Goal: Ask a question: Seek information or help from site administrators or community

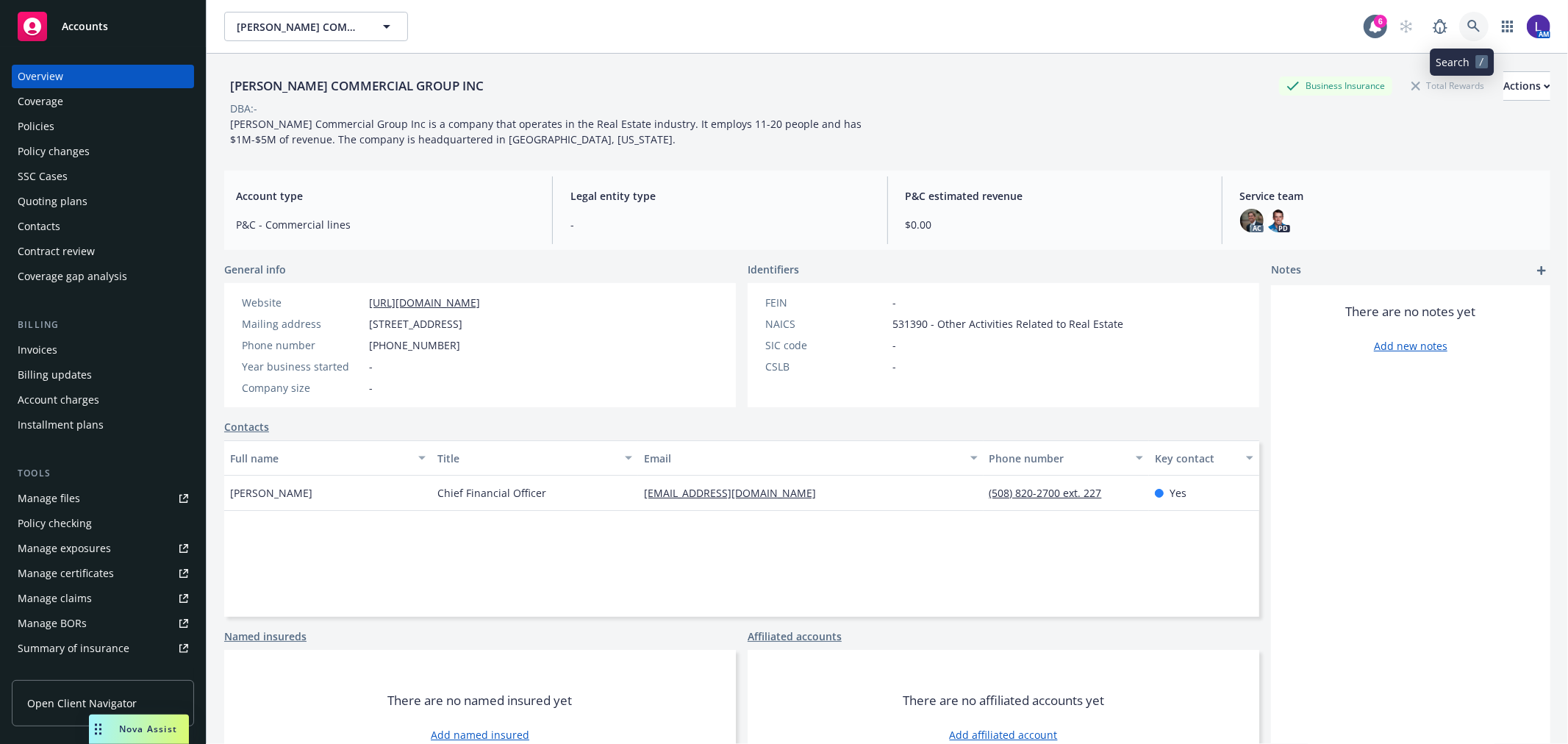
click at [1468, 26] on icon at bounding box center [1474, 25] width 12 height 12
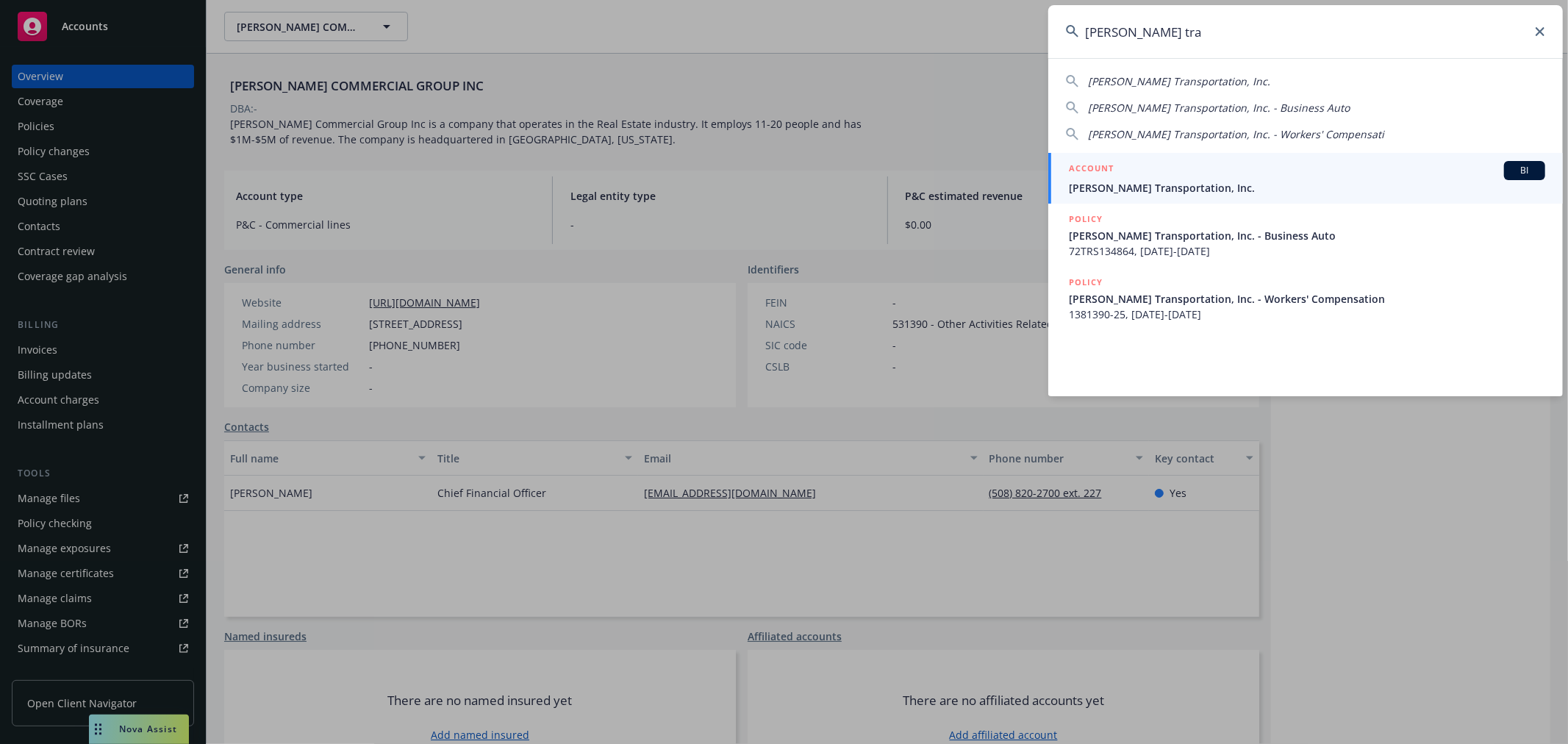
type input "[PERSON_NAME] tra"
click at [1141, 182] on span "[PERSON_NAME] Transportation, Inc." at bounding box center [1307, 188] width 476 height 16
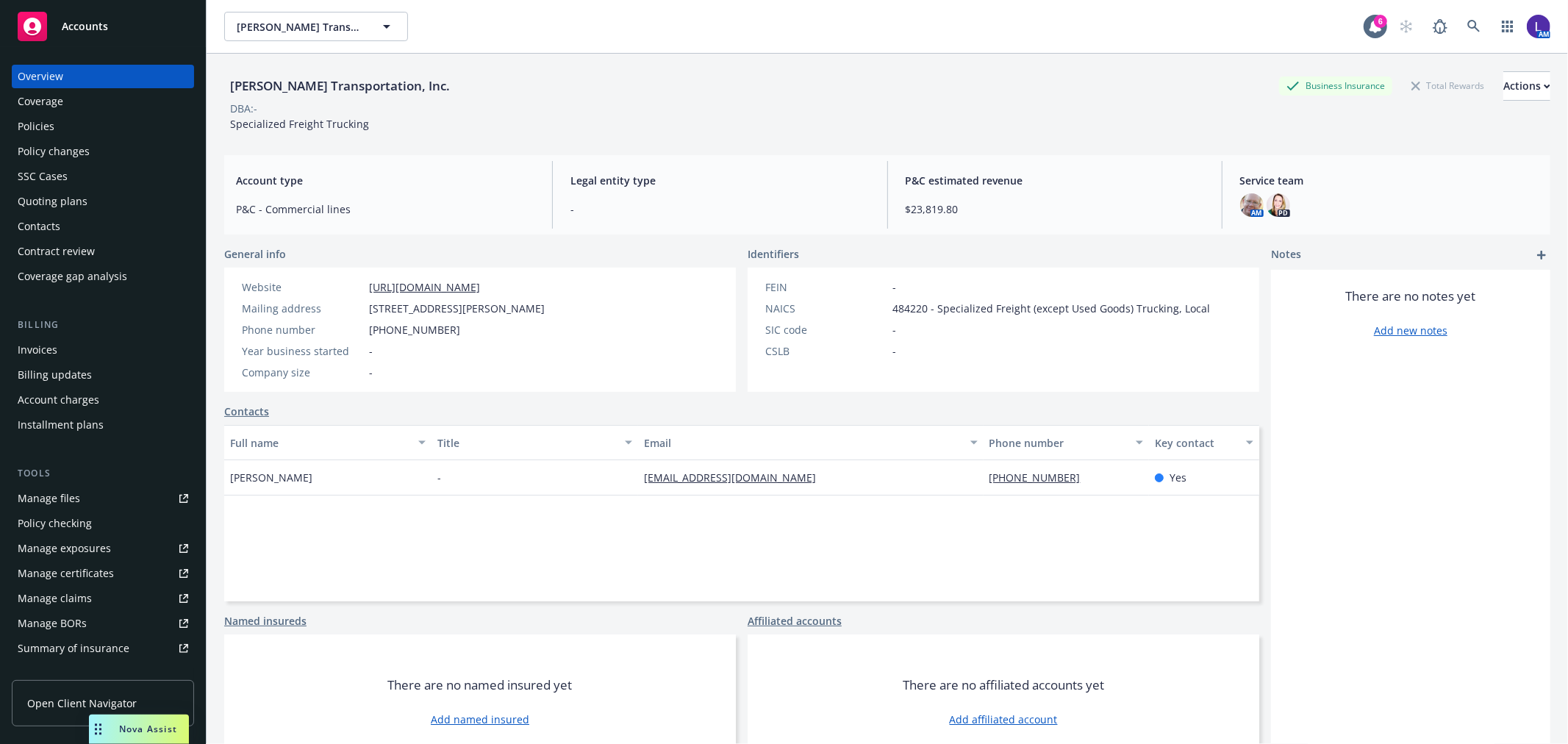
click at [69, 121] on div "Policies" at bounding box center [103, 126] width 170 height 23
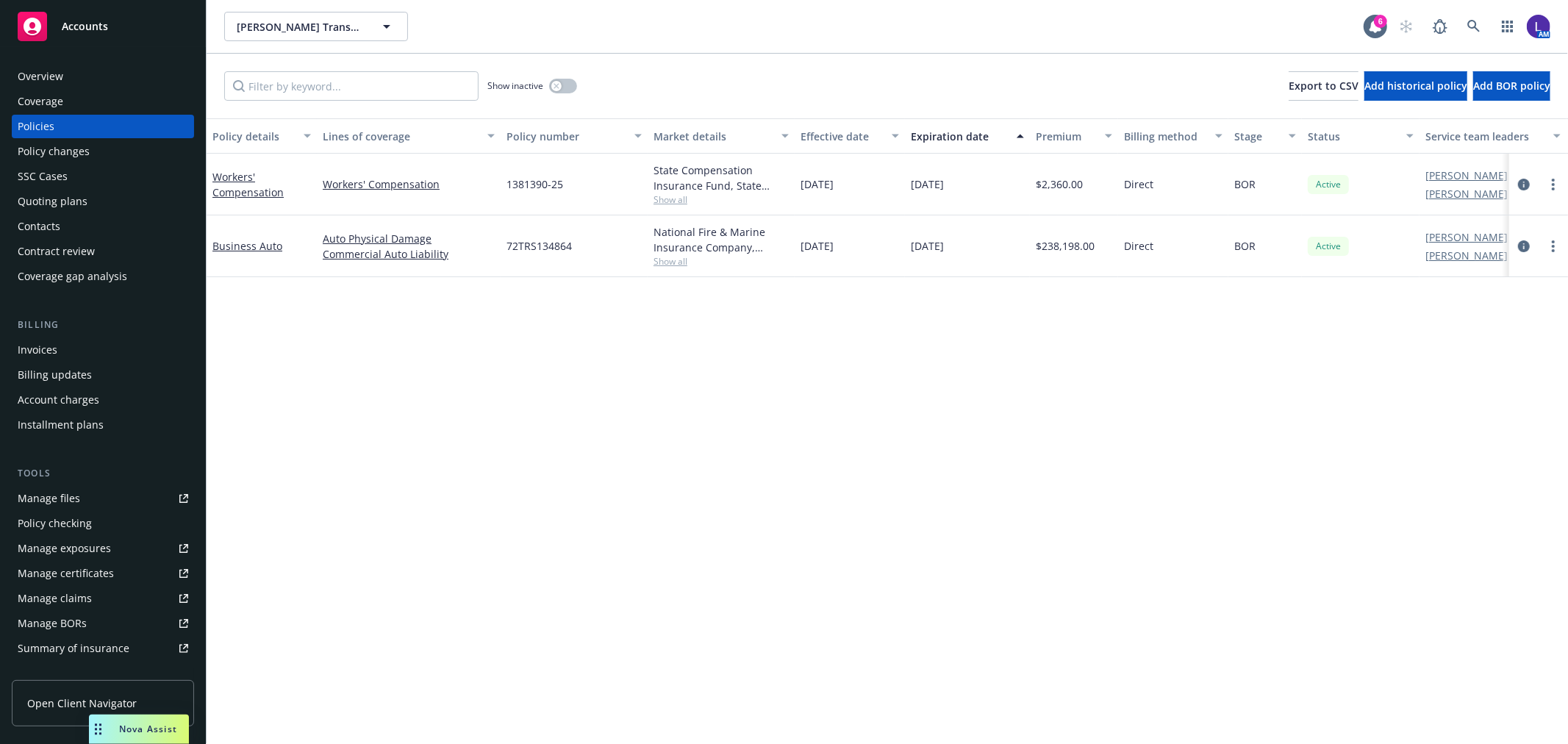
click at [129, 728] on span "Nova Assist" at bounding box center [148, 729] width 58 height 12
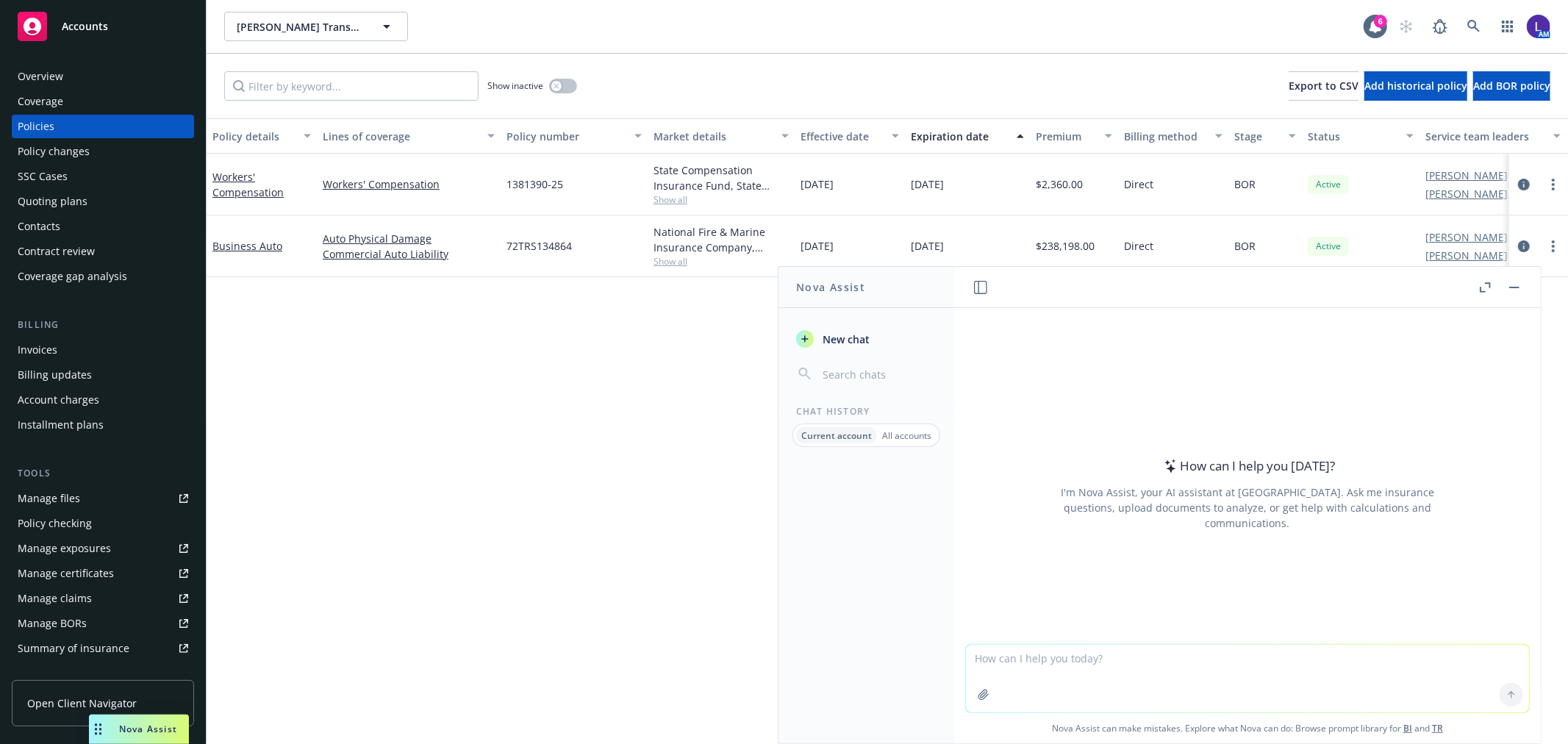
click at [150, 734] on span "Nova Assist" at bounding box center [148, 729] width 58 height 12
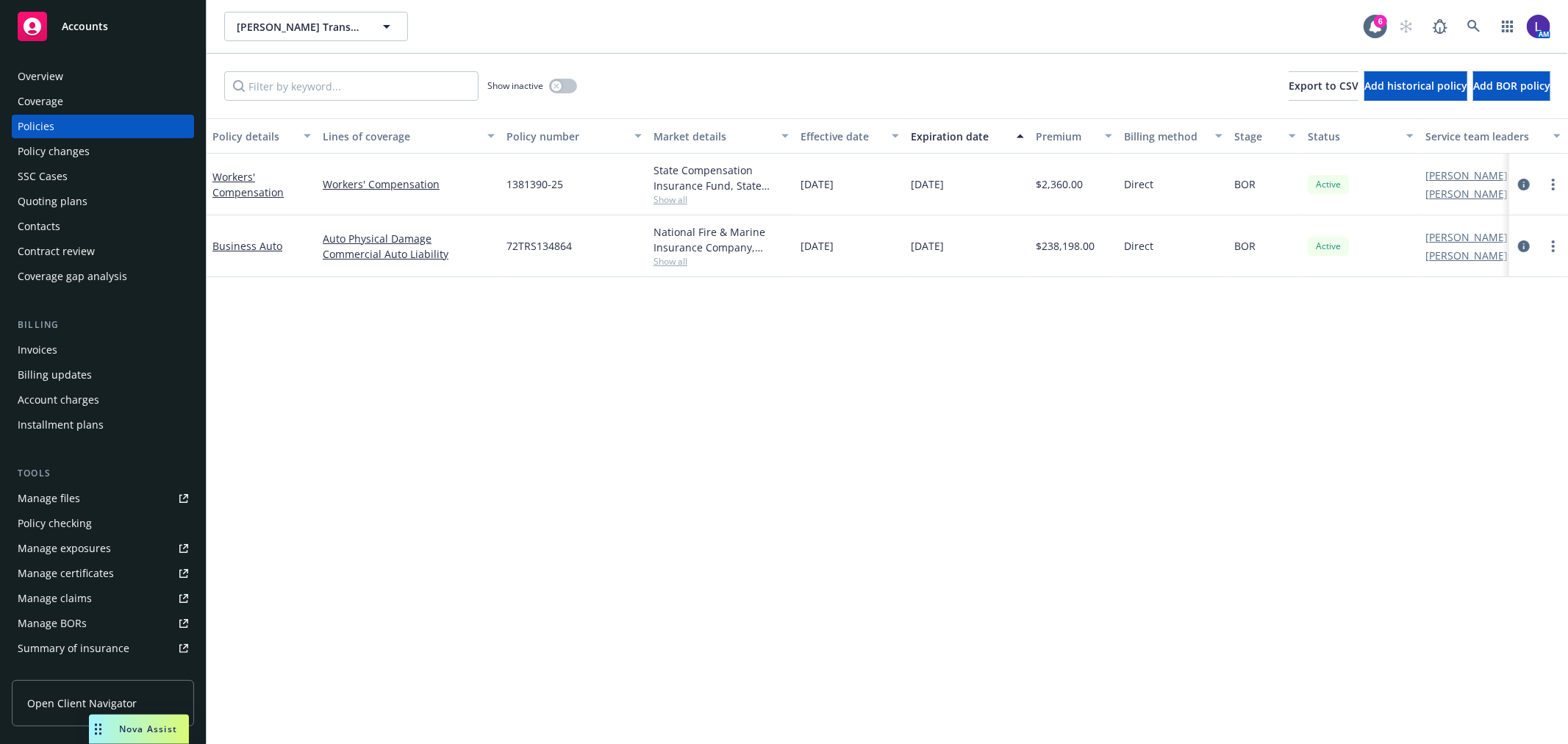
click at [150, 734] on span "Nova Assist" at bounding box center [148, 729] width 58 height 12
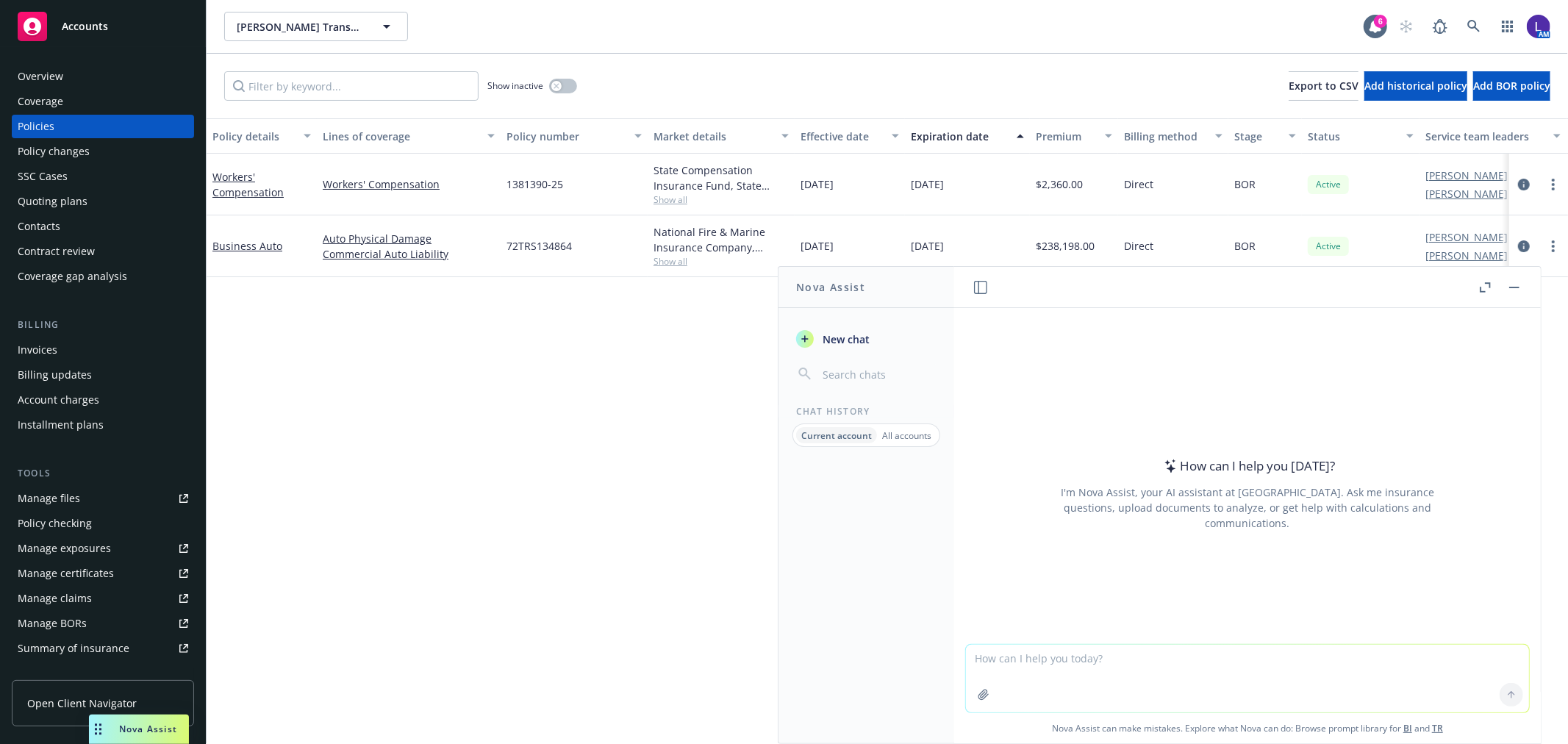
click at [1038, 688] on textarea at bounding box center [1248, 678] width 563 height 67
type textarea "Can you provide a template for a letter of recommendation?"
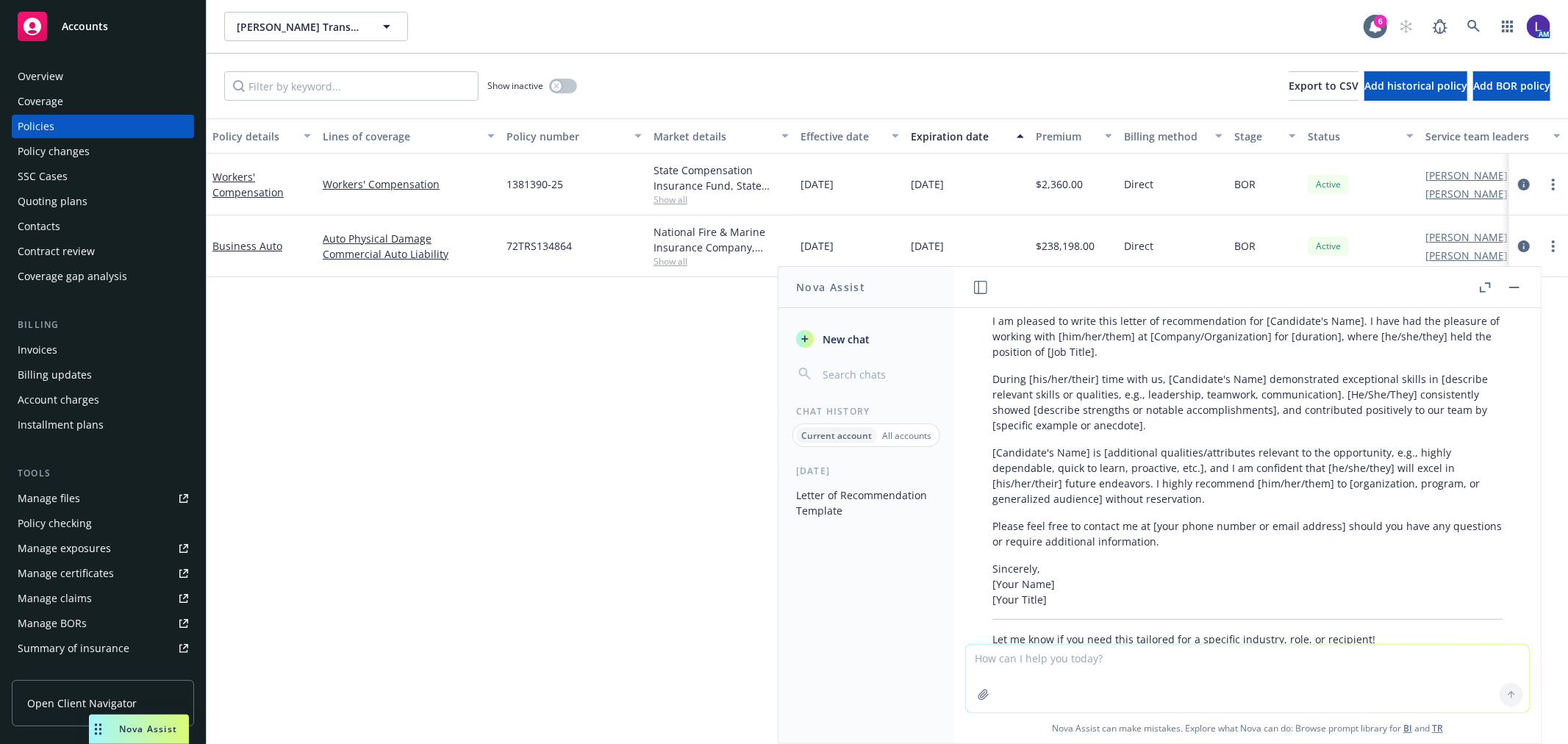
scroll to position [361, 0]
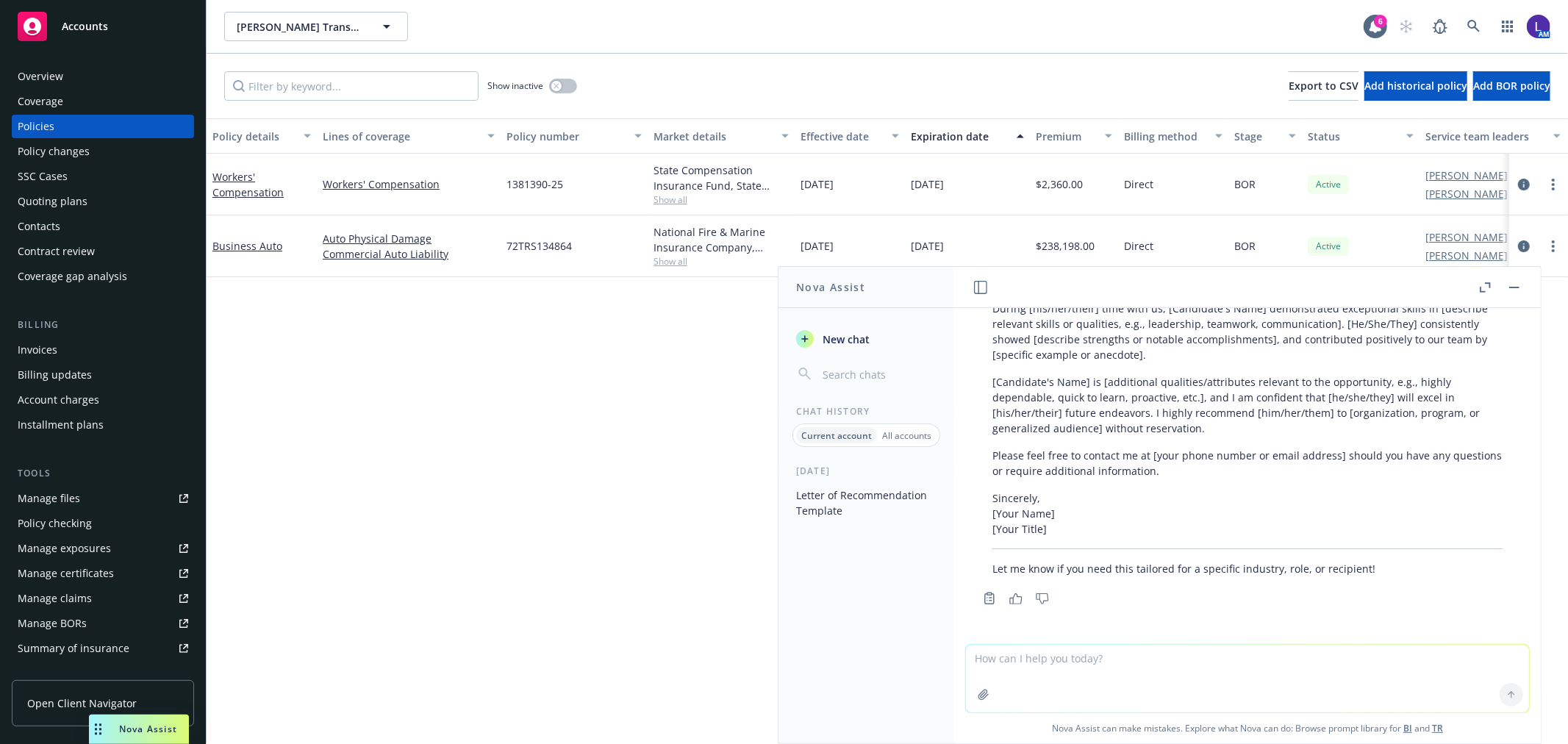
click at [1086, 661] on textarea at bounding box center [1248, 678] width 563 height 67
paste textarea "Bottom line, I’ve very much enjoyed working with him and can highly recommend h…"
type textarea "Can you rewrite this sentence: Bottom line, I’ve very much enjoyed working with…"
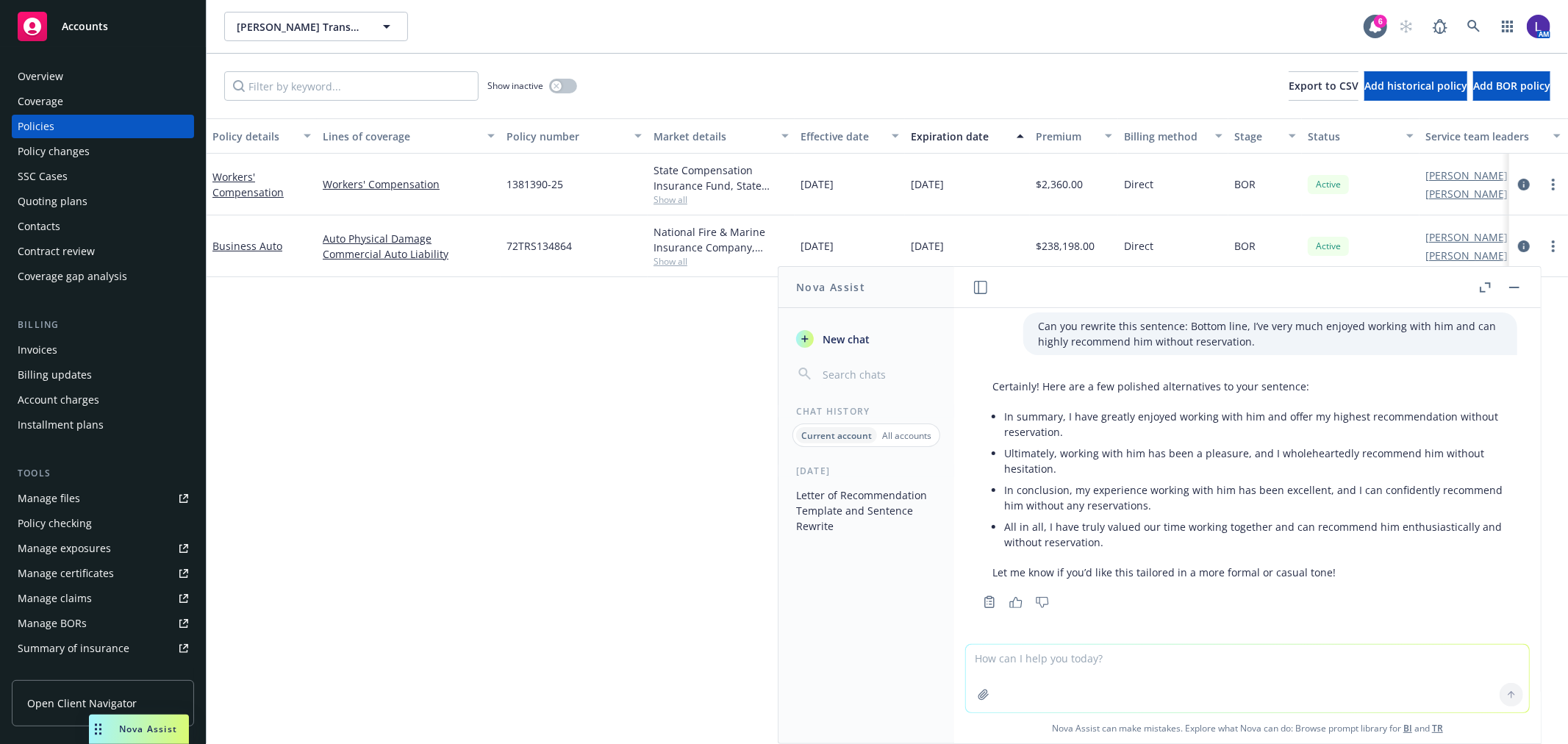
scroll to position [678, 0]
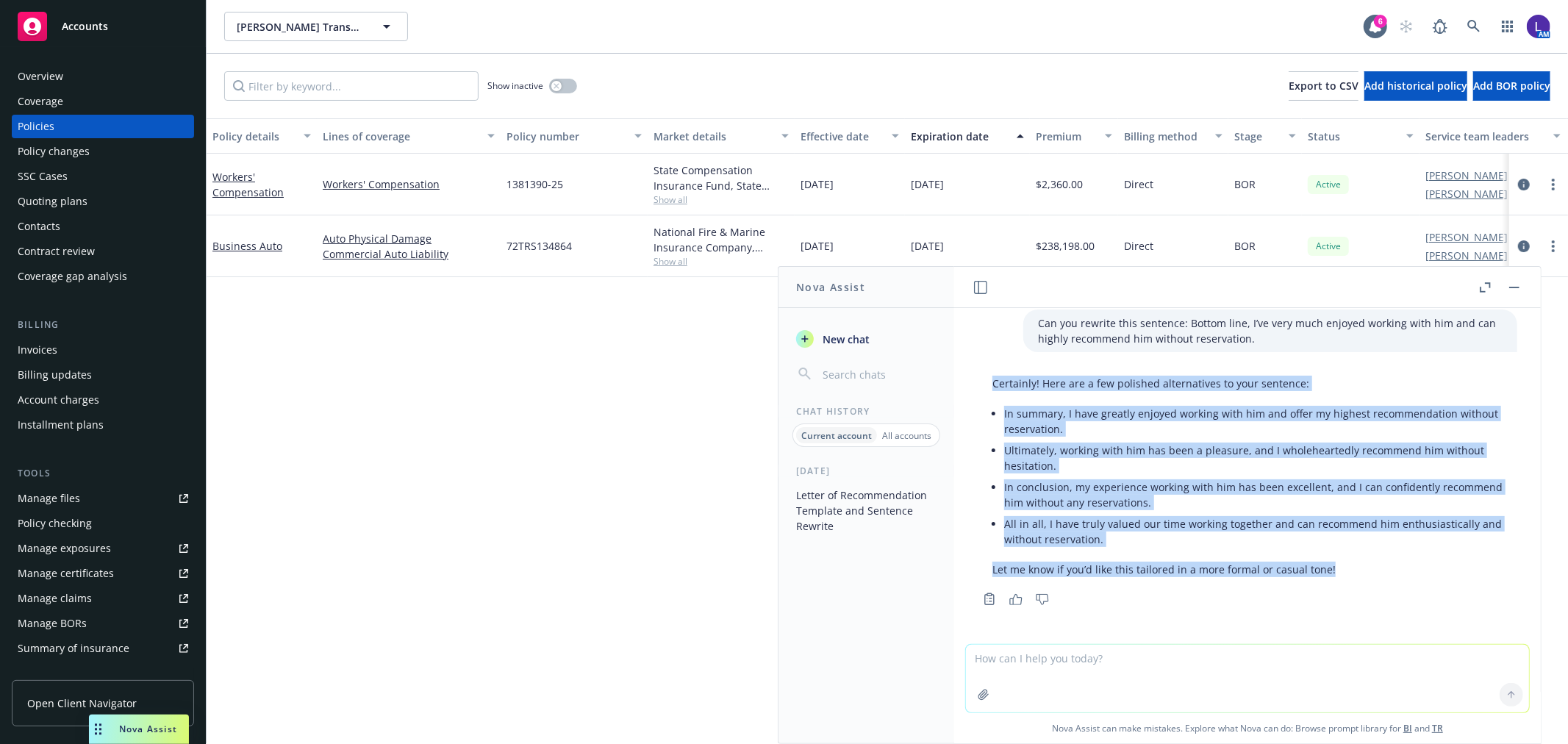
drag, startPoint x: 1372, startPoint y: 572, endPoint x: 979, endPoint y: 380, distance: 437.4
click at [979, 380] on div "Certainly! Here are a few polished alternatives to your sentence: In summary, I…" at bounding box center [1247, 476] width 540 height 213
copy div "Certainly! Here are a few polished alternatives to your sentence: In summary, I…"
